Goal: Transaction & Acquisition: Purchase product/service

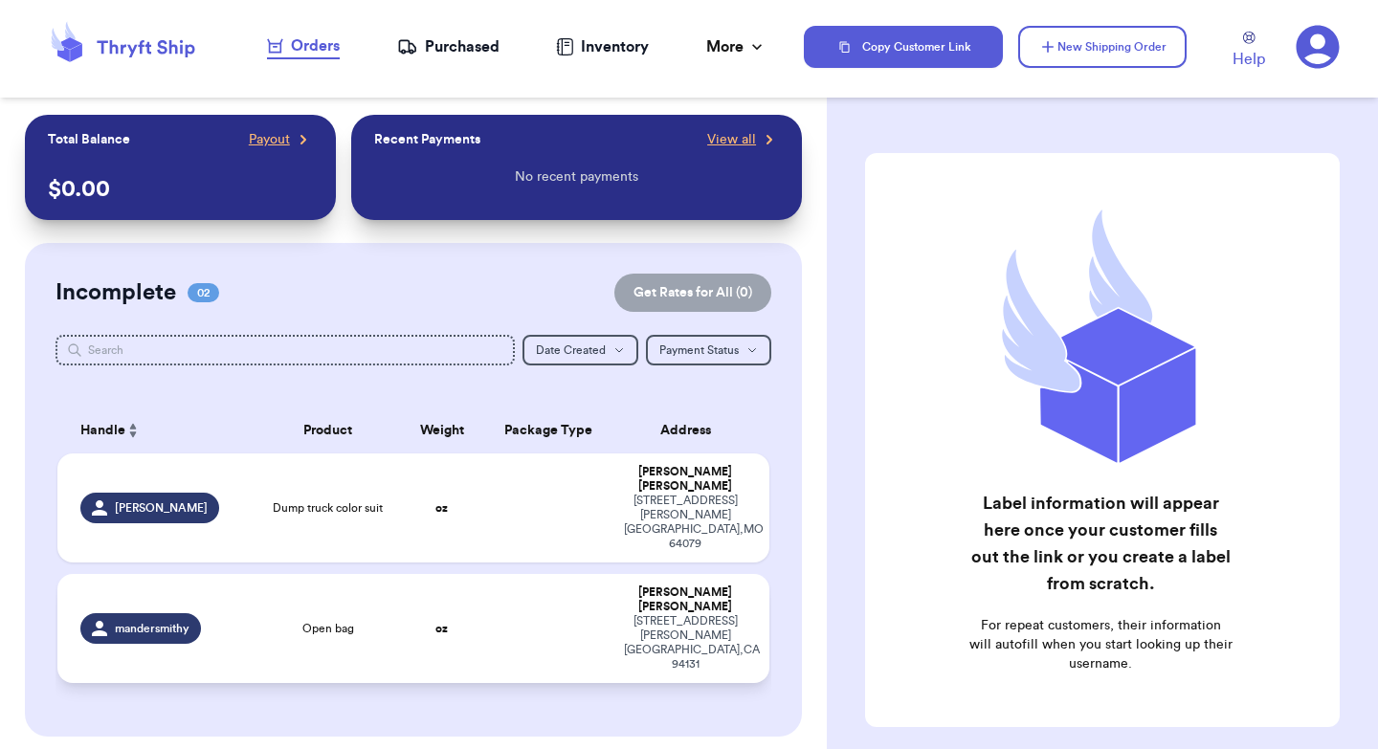
click at [517, 574] on td at bounding box center [548, 628] width 128 height 109
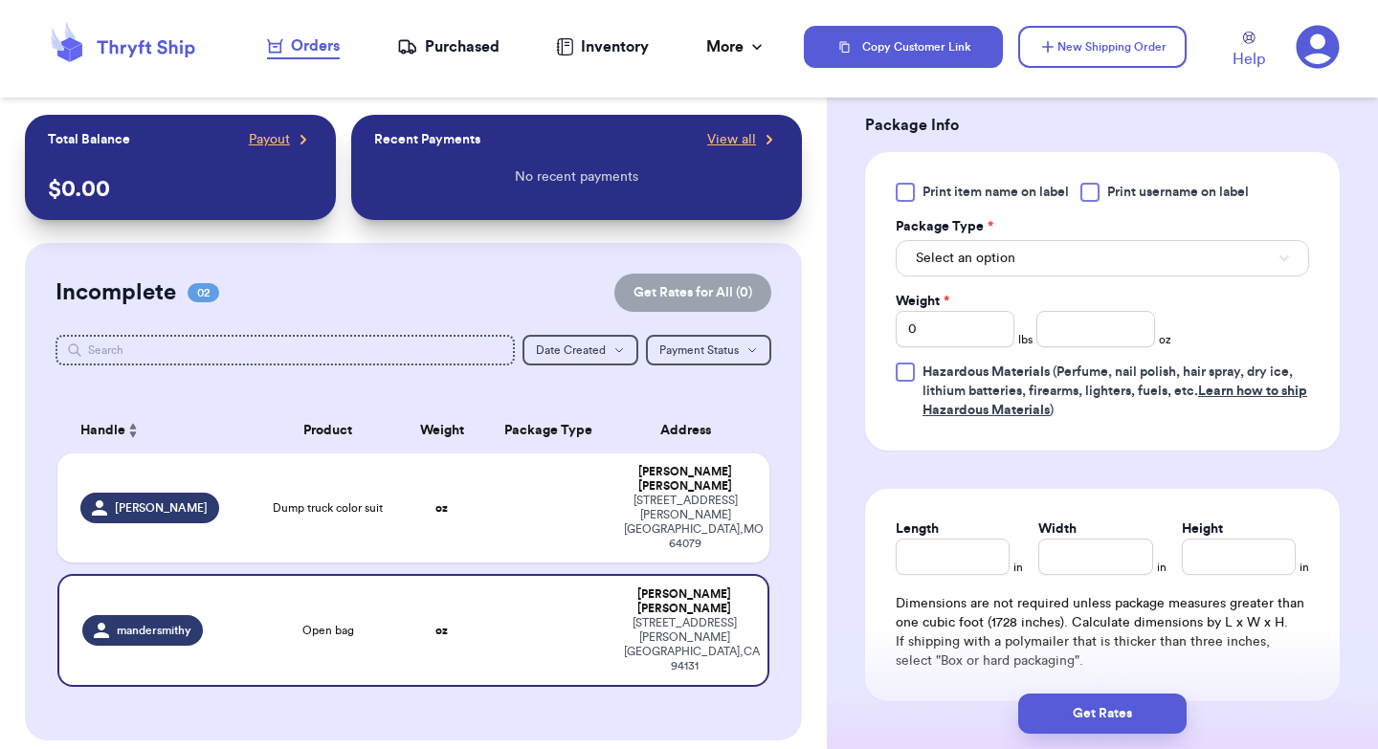
scroll to position [816, 0]
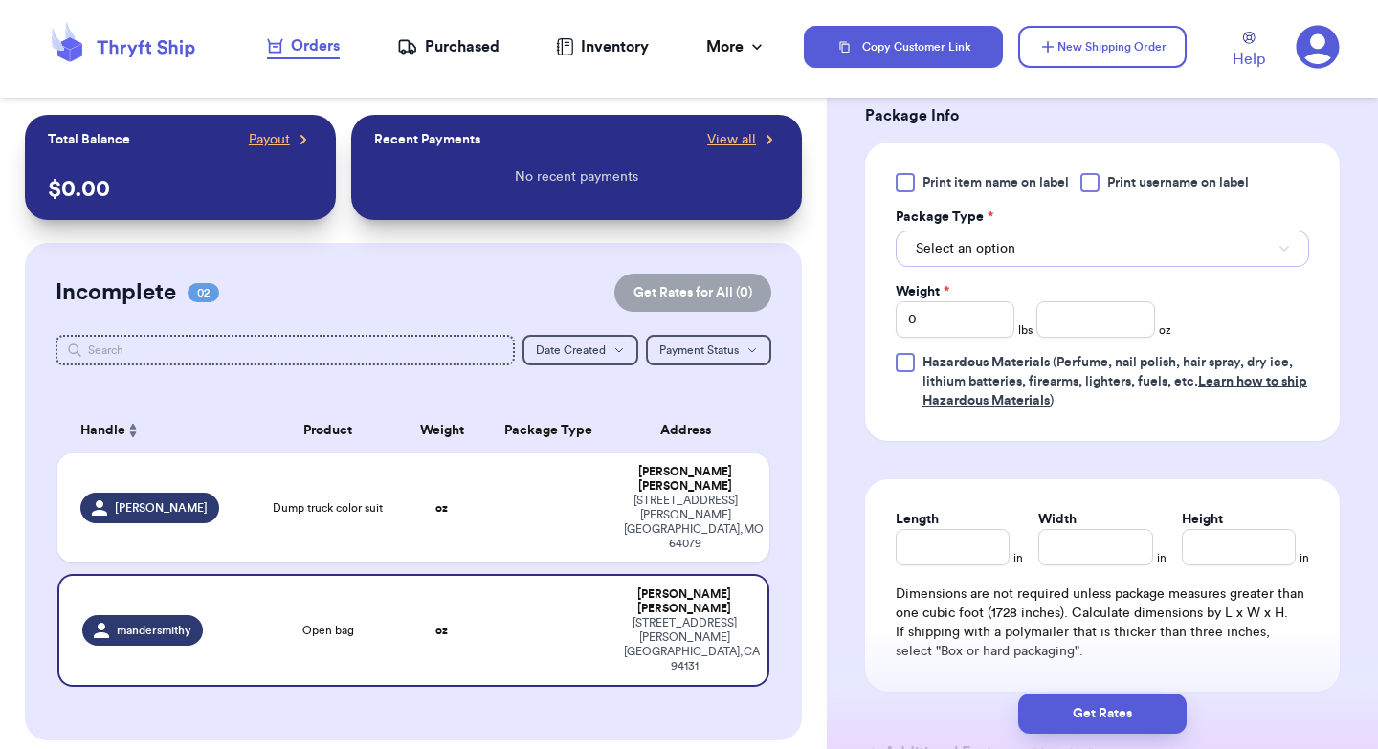
click at [1022, 246] on button "Select an option" at bounding box center [1101, 249] width 413 height 36
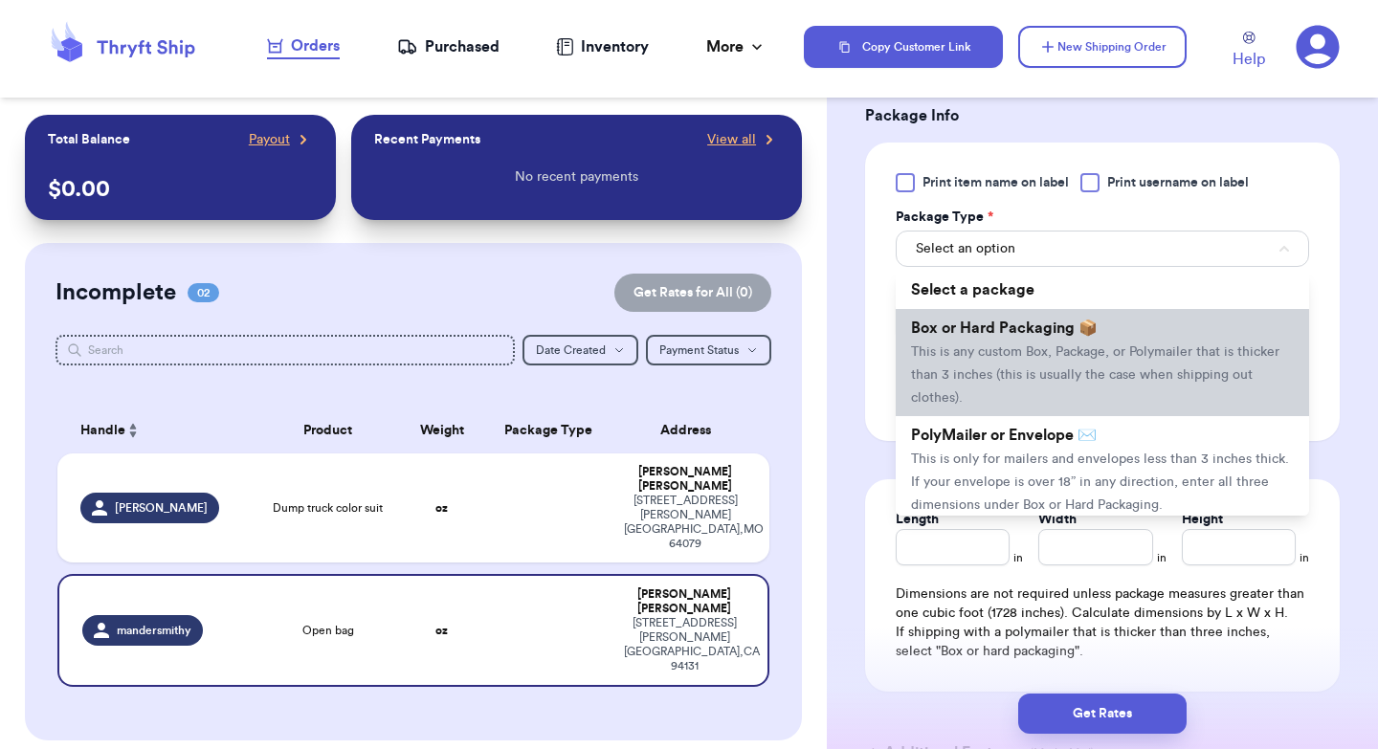
click at [1001, 370] on li "Box or Hard Packaging 📦 This is any custom Box, Package, or Polymailer that is …" at bounding box center [1101, 362] width 413 height 107
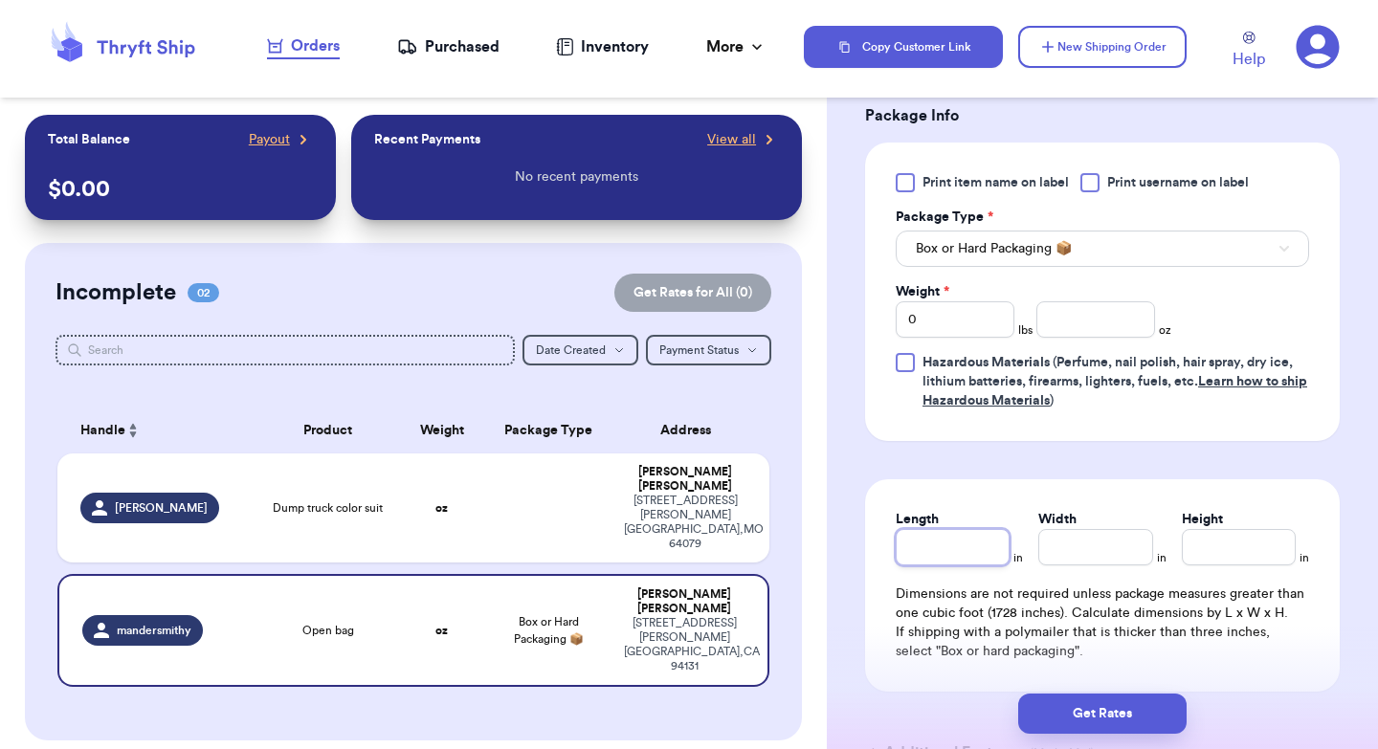
click at [957, 559] on input "Length" at bounding box center [952, 547] width 114 height 36
type input "1"
type input "12"
type input "8"
type input "5"
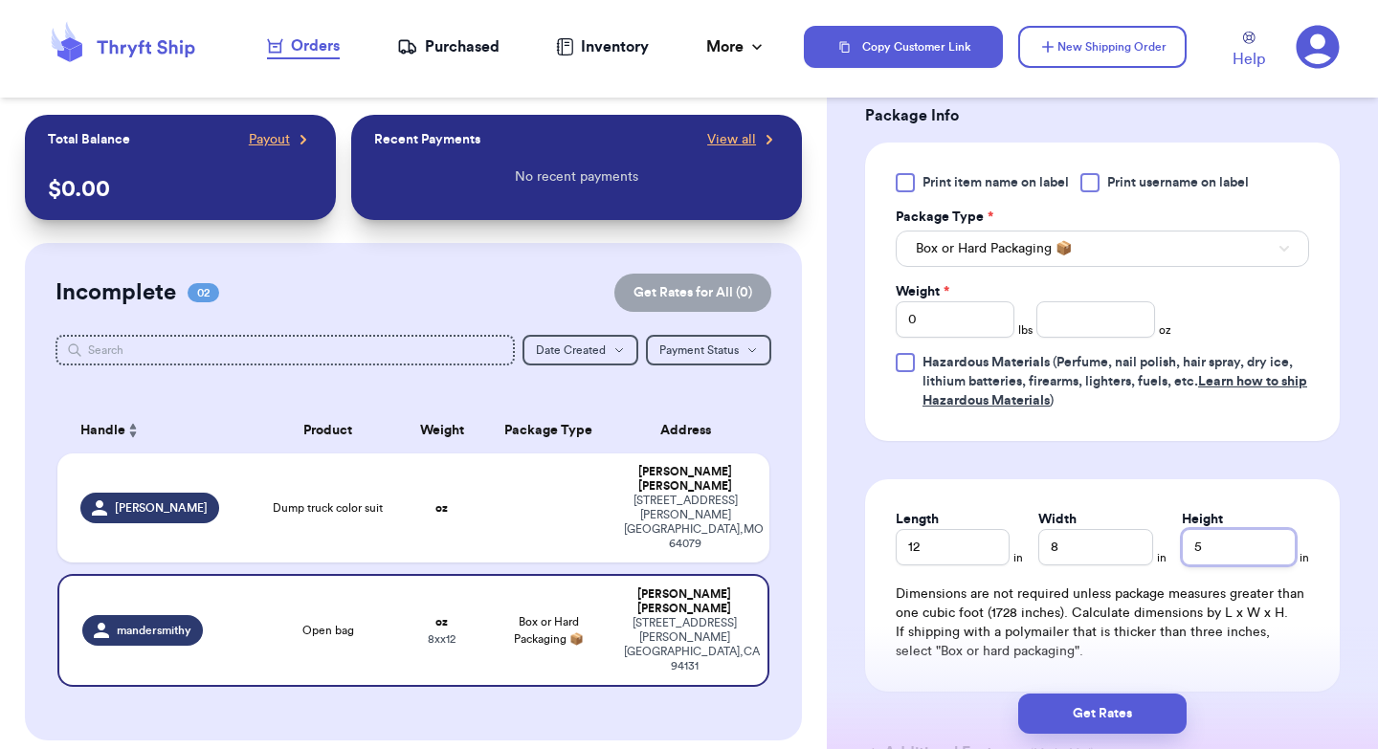
type input "52"
type input "5"
click at [1084, 318] on input "number" at bounding box center [1095, 319] width 119 height 36
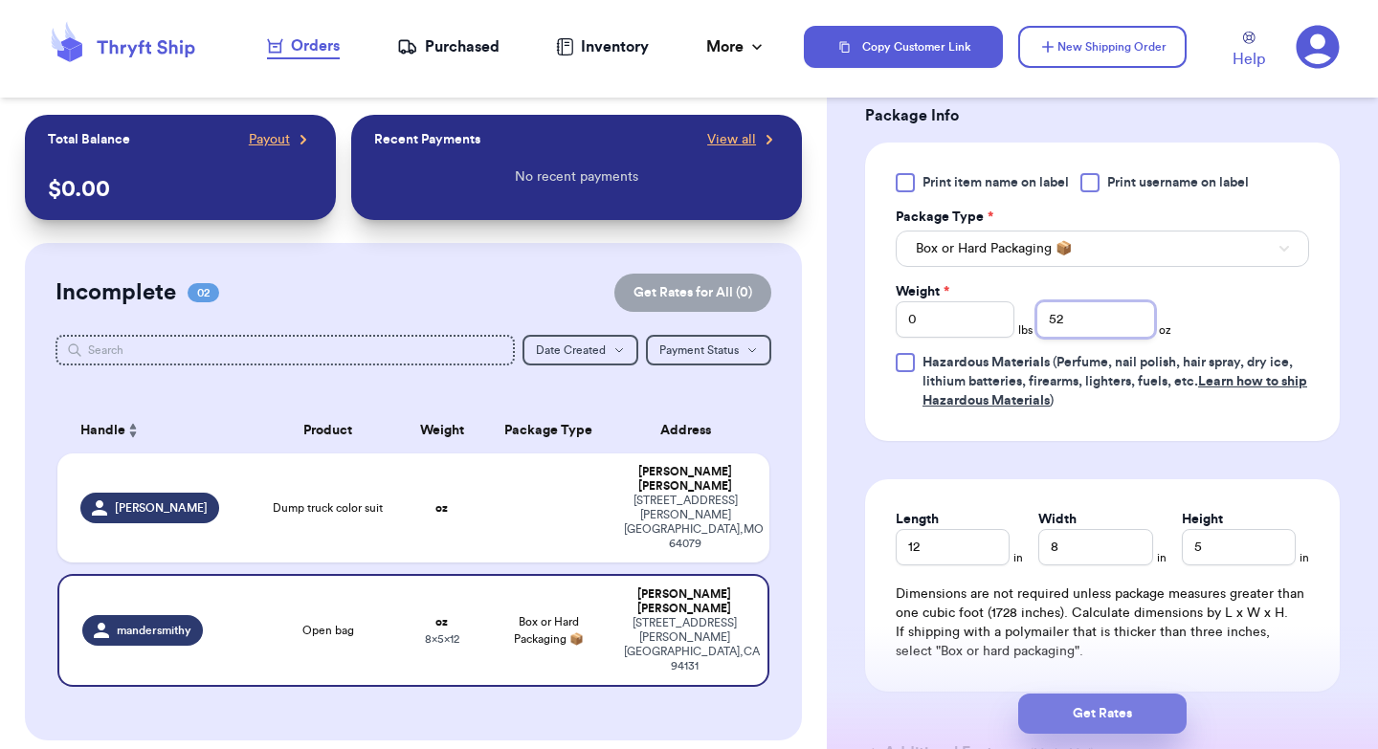
type input "52"
click at [1092, 705] on button "Get Rates" at bounding box center [1102, 714] width 168 height 40
type input "3"
type input "4"
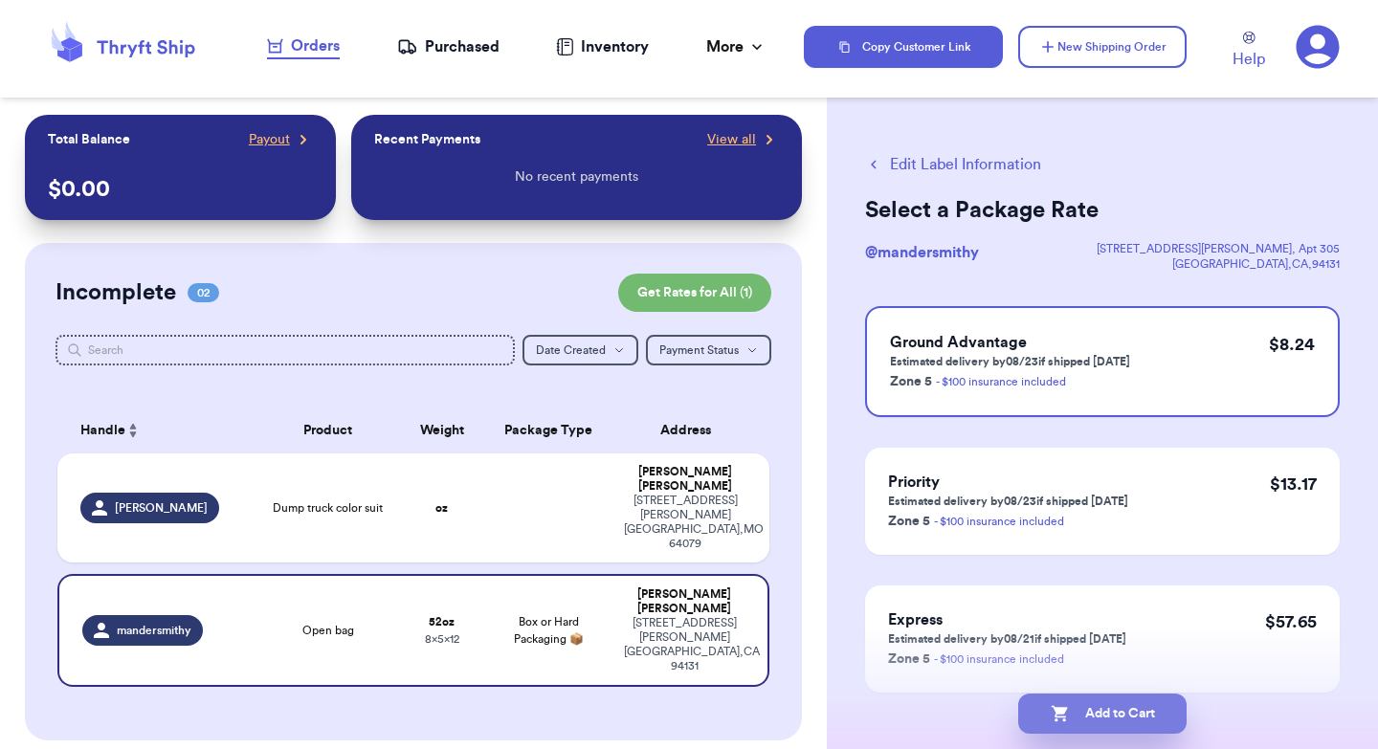
click at [1070, 718] on button "Add to Cart" at bounding box center [1102, 714] width 168 height 40
checkbox input "true"
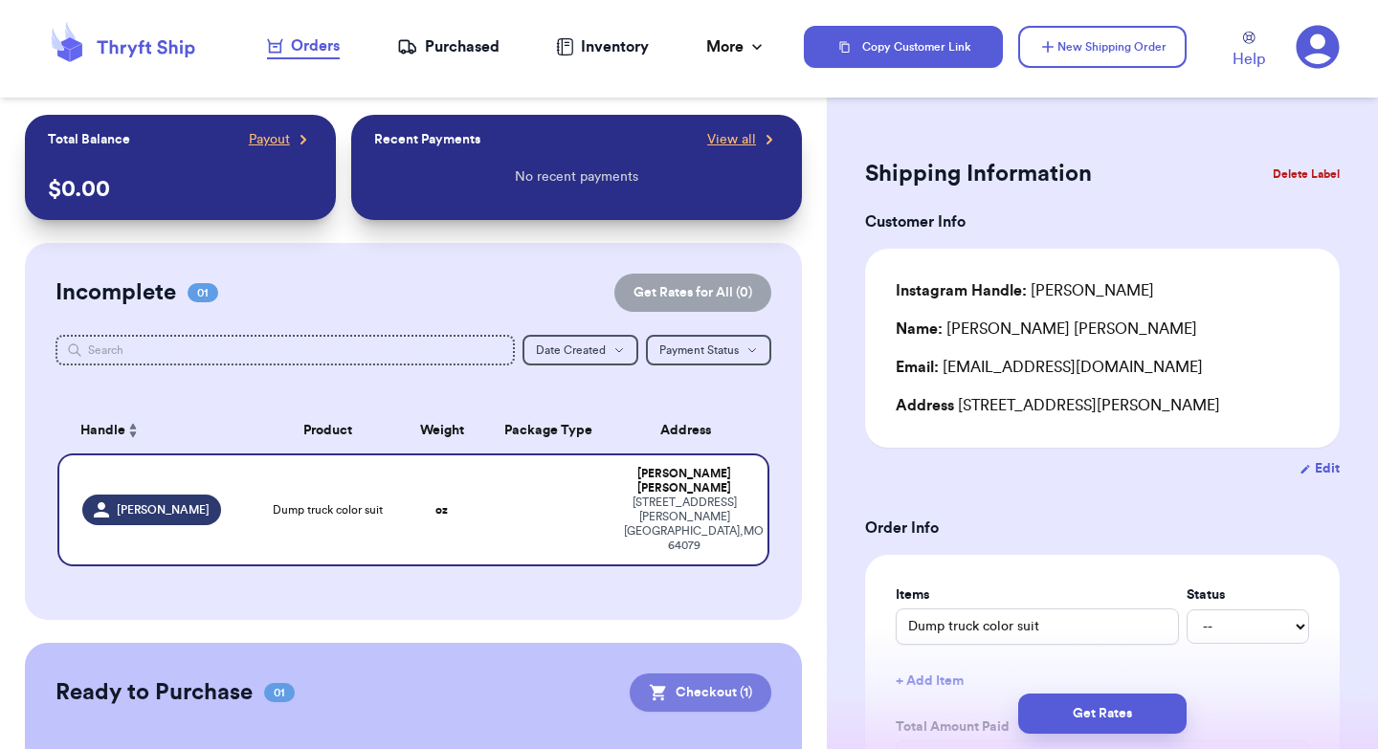
click at [740, 674] on button "Checkout ( 1 )" at bounding box center [701, 693] width 142 height 38
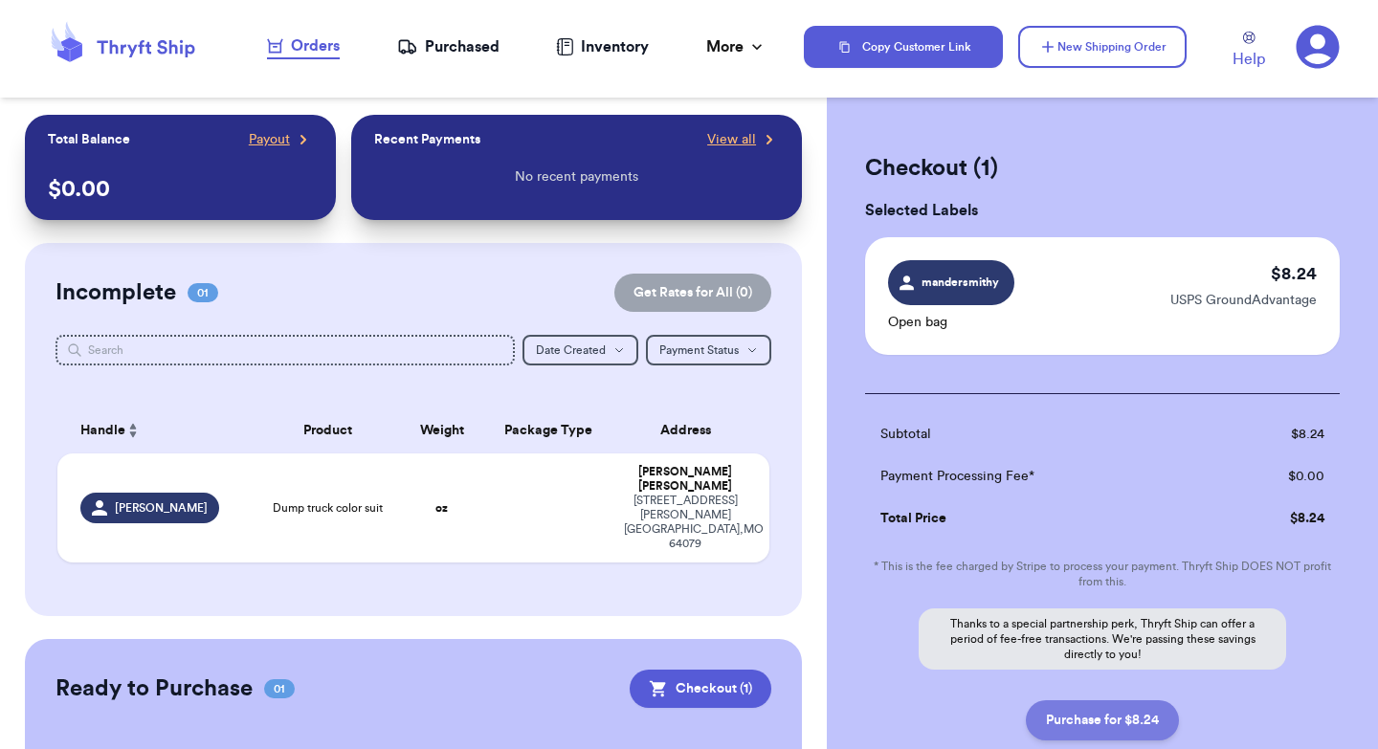
click at [1106, 727] on button "Purchase for $8.24" at bounding box center [1102, 720] width 153 height 40
checkbox input "false"
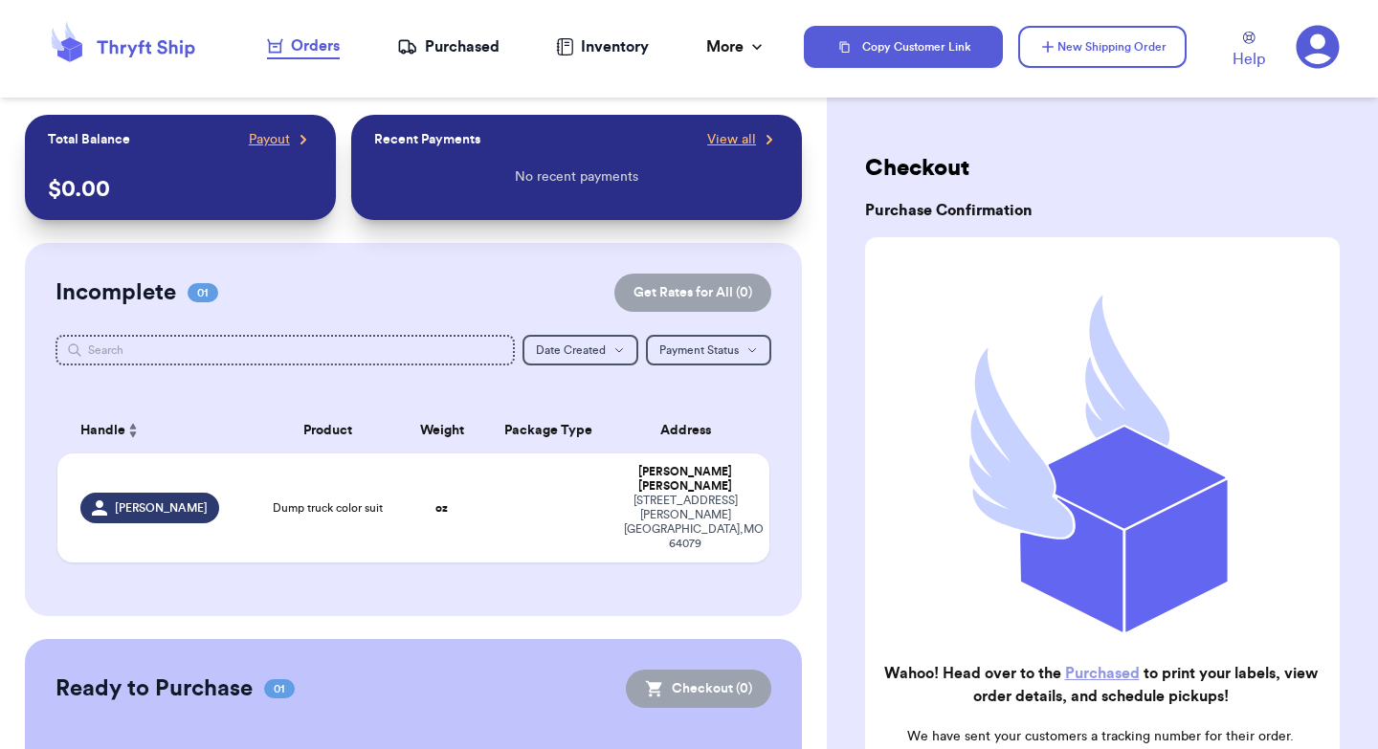
checkbox input "true"
click at [454, 46] on div "Purchased" at bounding box center [448, 46] width 102 height 23
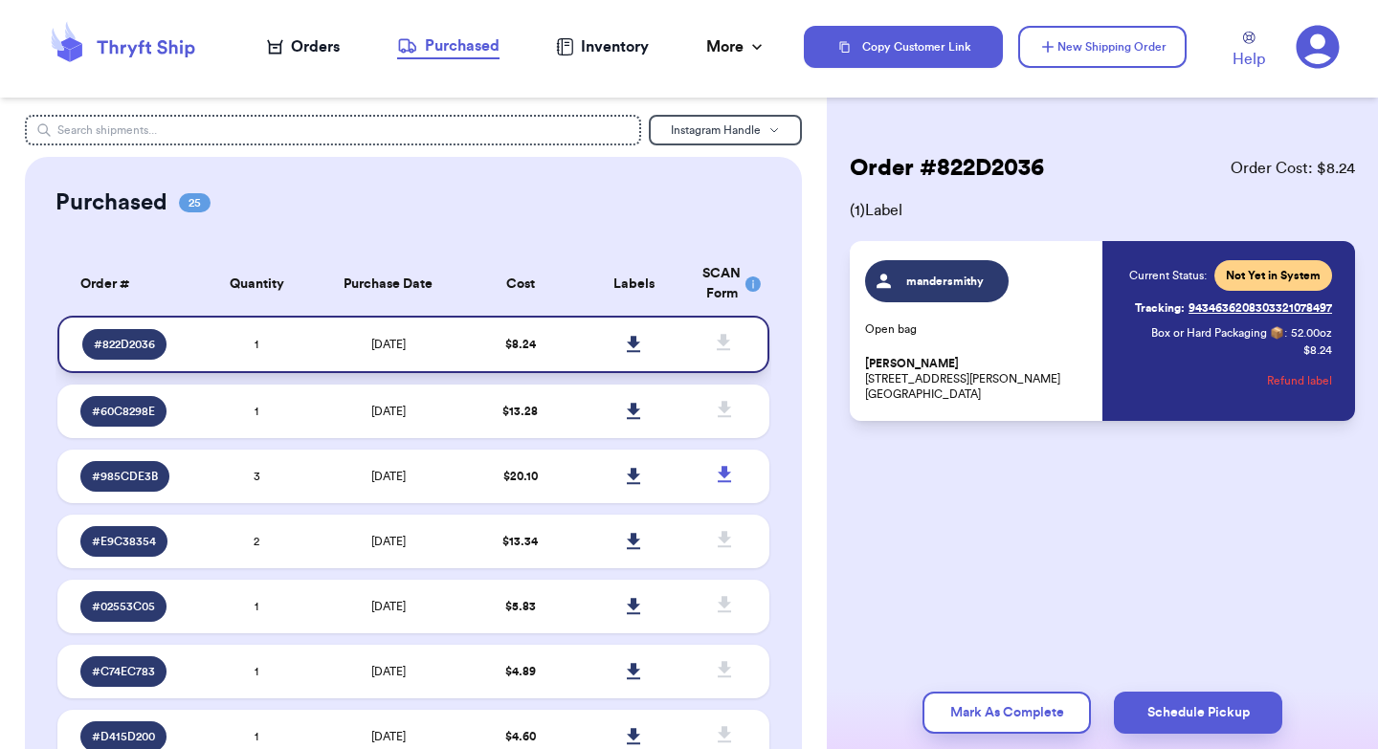
click at [631, 341] on icon at bounding box center [633, 344] width 13 height 16
